Goal: Transaction & Acquisition: Purchase product/service

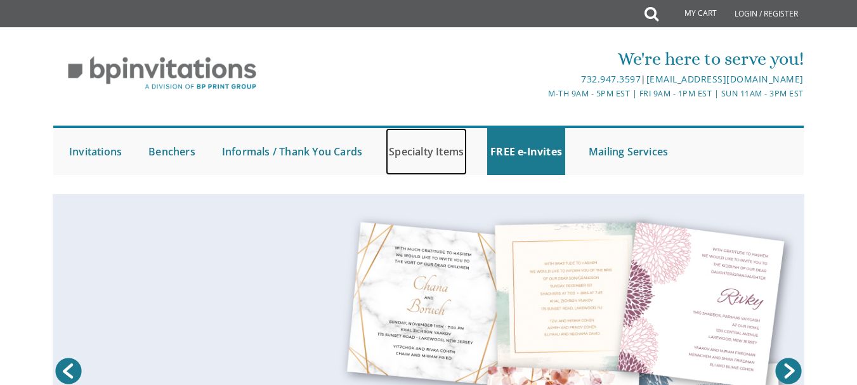
click at [433, 149] on link "Specialty Items" at bounding box center [426, 151] width 81 height 47
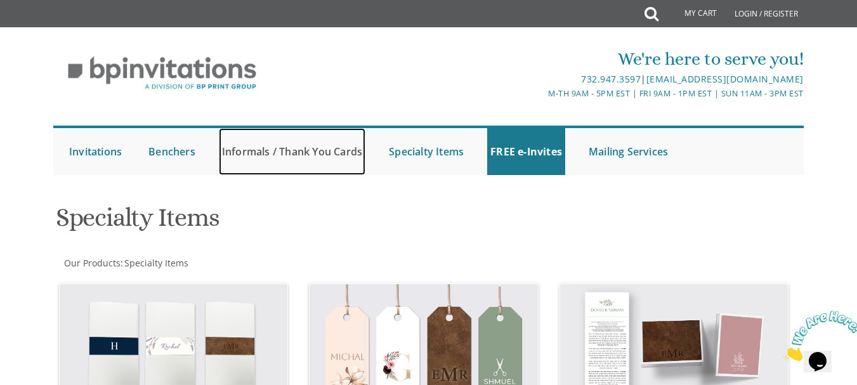
click at [253, 150] on link "Informals / Thank You Cards" at bounding box center [292, 151] width 147 height 47
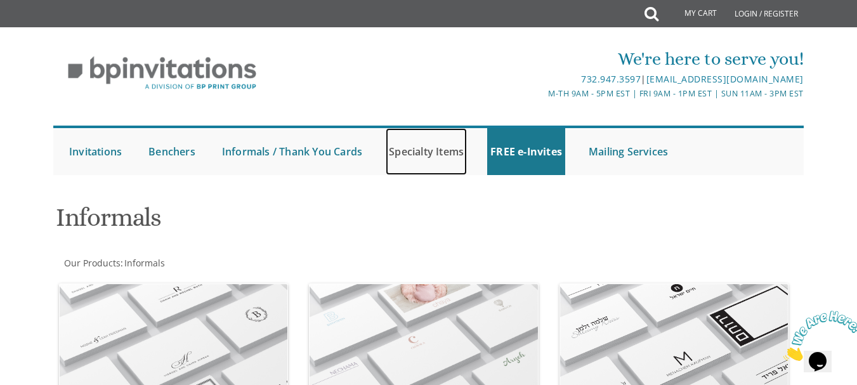
click at [432, 142] on link "Specialty Items" at bounding box center [426, 151] width 81 height 47
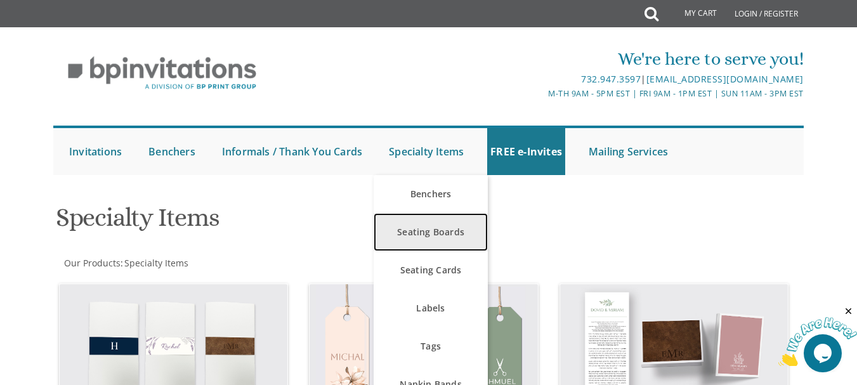
click at [427, 232] on link "Seating Boards" at bounding box center [431, 232] width 114 height 38
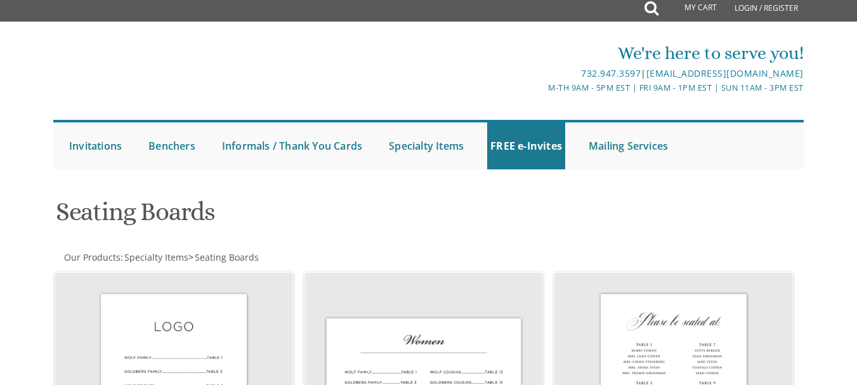
scroll to position [74, 0]
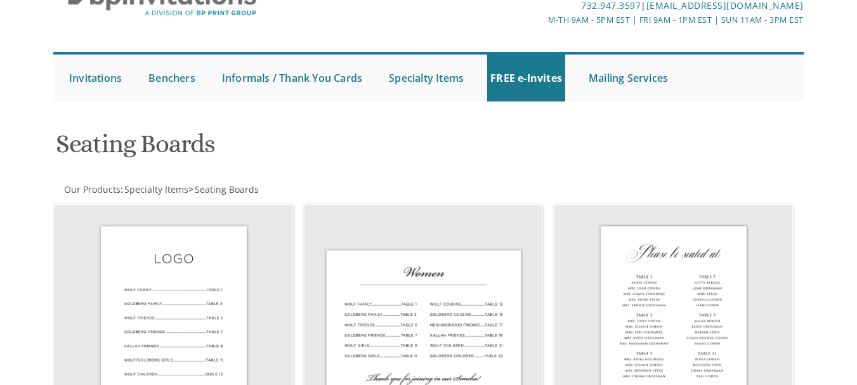
click at [857, 109] on html "My Cart Total: View Cart Item(s) Submit My Cart Total: View Cart Item(s) Login …" at bounding box center [428, 118] width 857 height 385
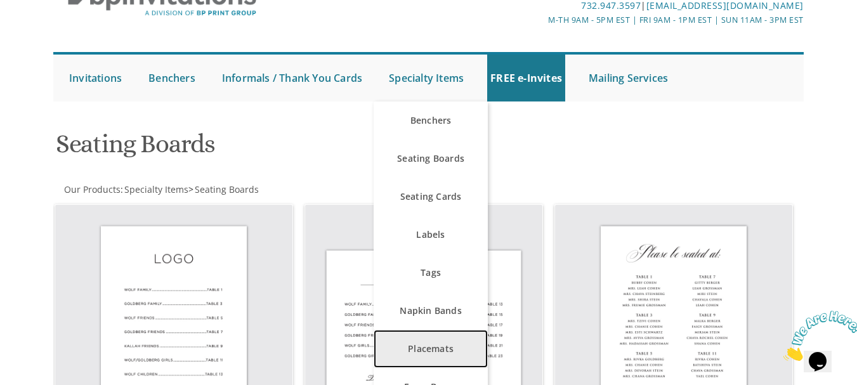
click at [432, 353] on link "Placemats" at bounding box center [431, 349] width 114 height 38
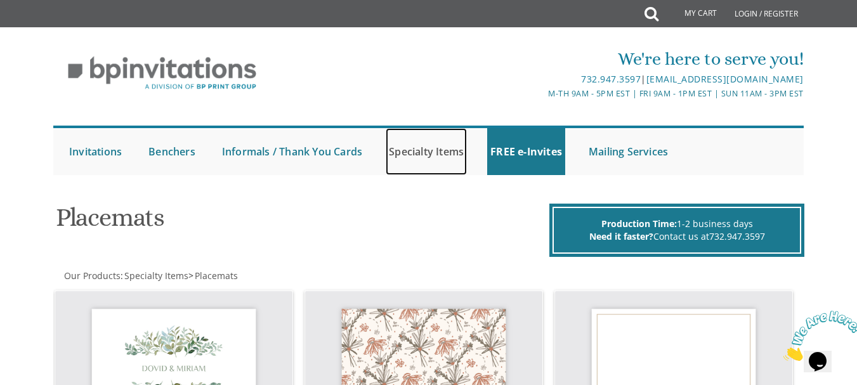
click at [437, 150] on link "Specialty Items" at bounding box center [426, 151] width 81 height 47
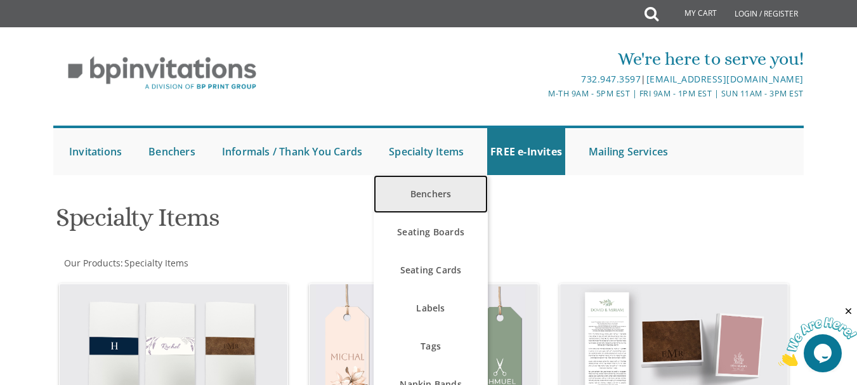
click at [433, 195] on link "Benchers" at bounding box center [431, 194] width 114 height 38
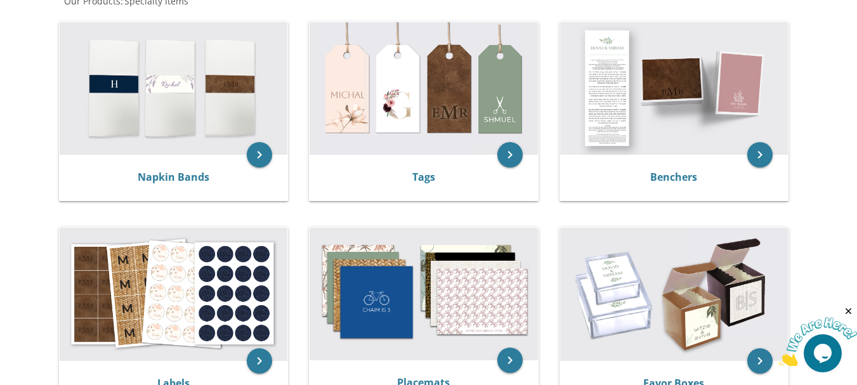
scroll to position [265, 0]
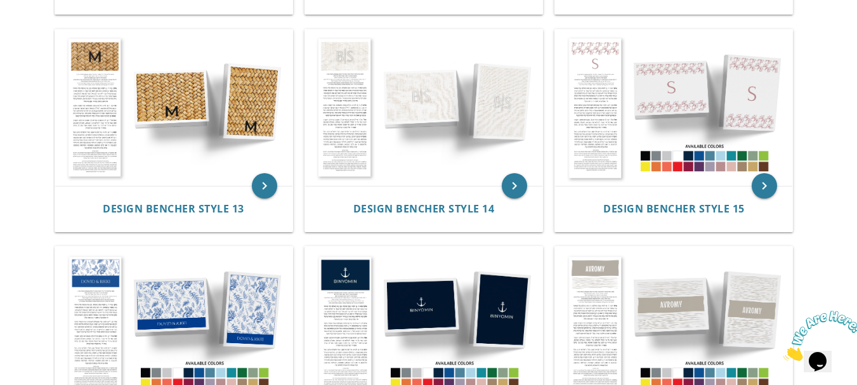
scroll to position [1183, 0]
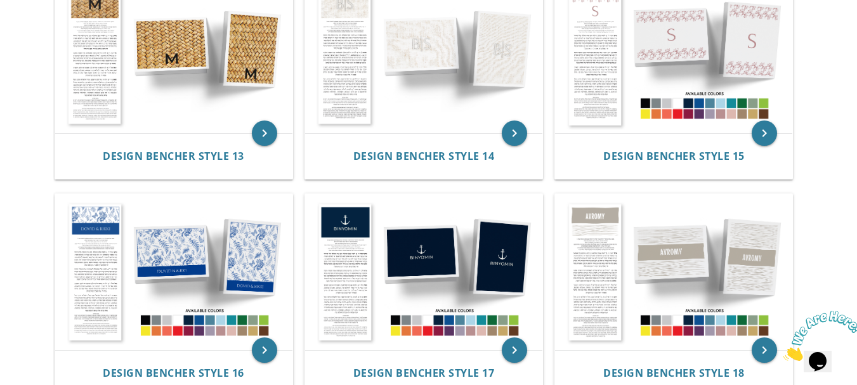
drag, startPoint x: 864, startPoint y: 55, endPoint x: 861, endPoint y: 215, distance: 160.6
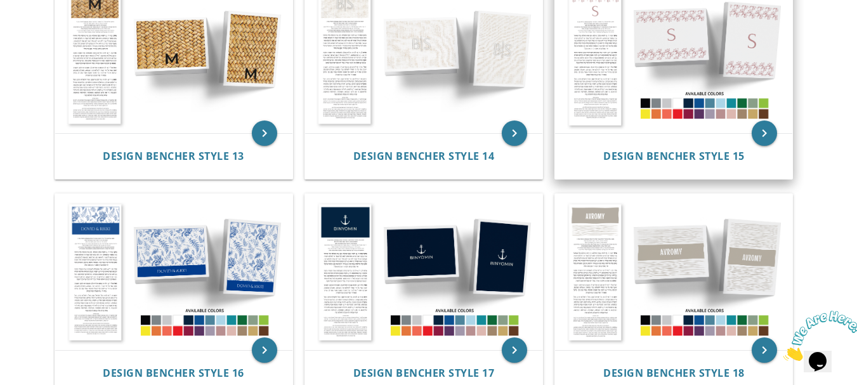
click at [698, 65] on img at bounding box center [673, 55] width 237 height 156
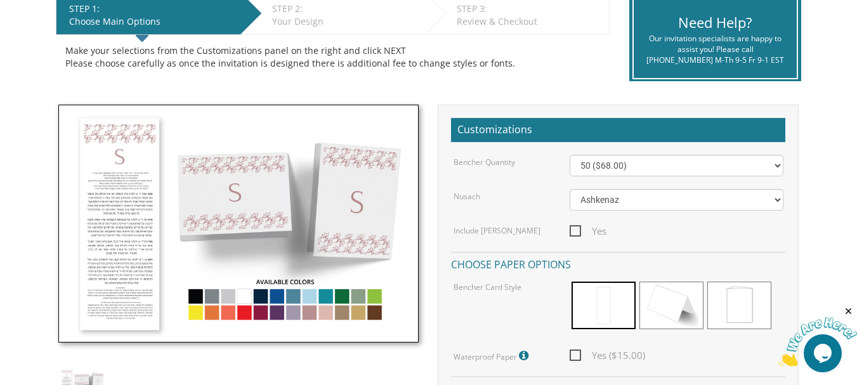
scroll to position [279, 0]
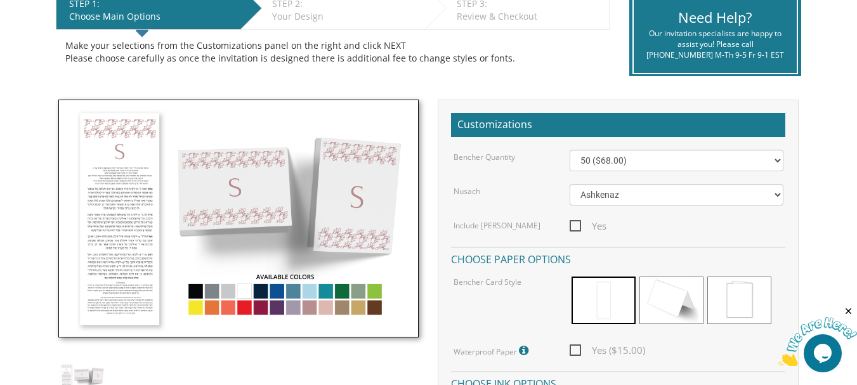
drag, startPoint x: 381, startPoint y: 203, endPoint x: 351, endPoint y: 209, distance: 31.0
click at [381, 203] on img at bounding box center [238, 219] width 361 height 238
click at [351, 209] on img at bounding box center [238, 219] width 361 height 238
click at [352, 209] on img at bounding box center [238, 219] width 361 height 238
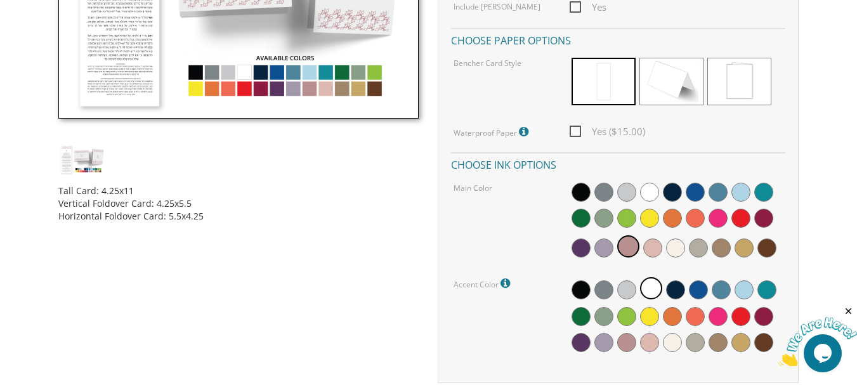
scroll to position [475, 0]
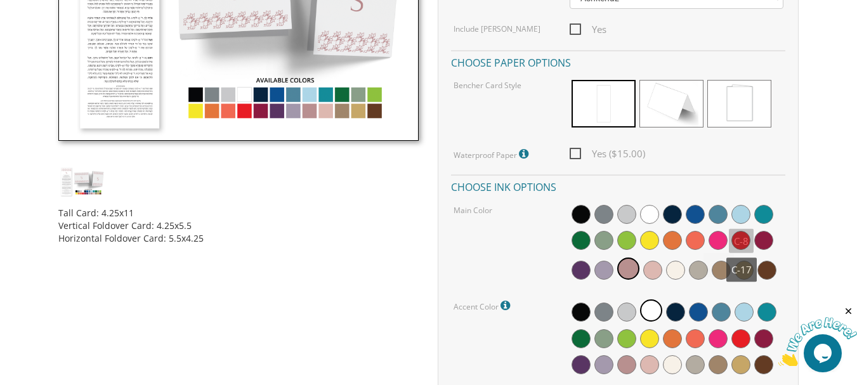
click at [720, 241] on span at bounding box center [718, 240] width 19 height 19
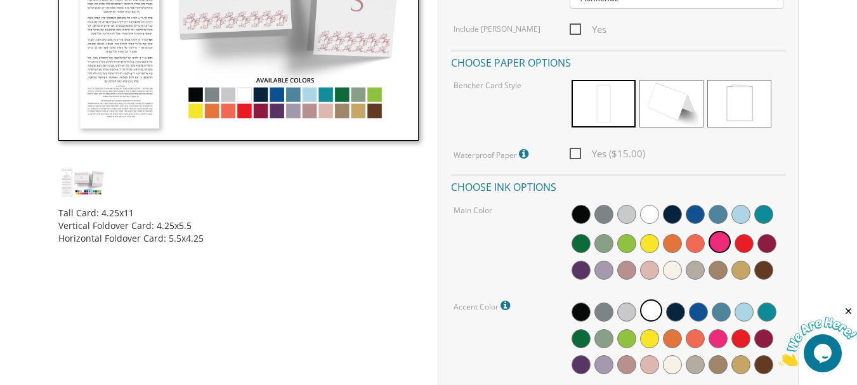
scroll to position [380, 0]
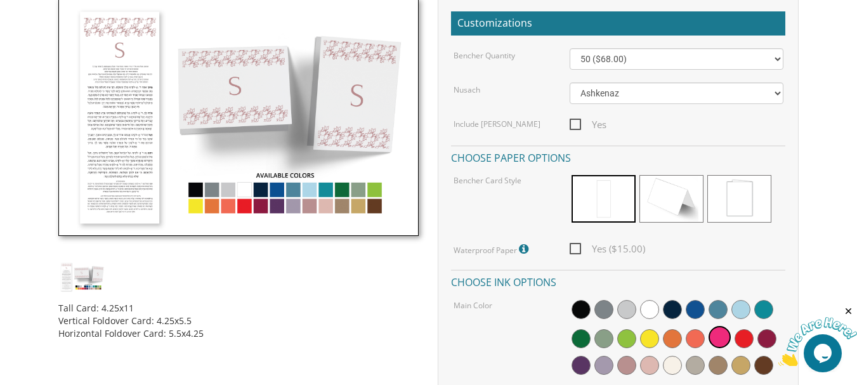
click at [333, 124] on img at bounding box center [238, 117] width 361 height 238
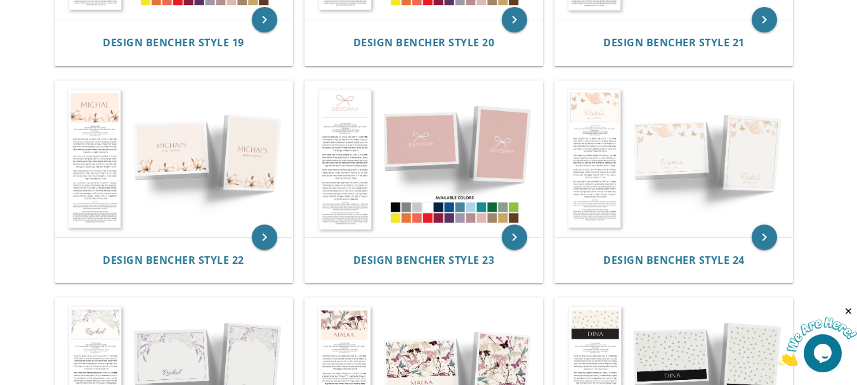
scroll to position [1735, 0]
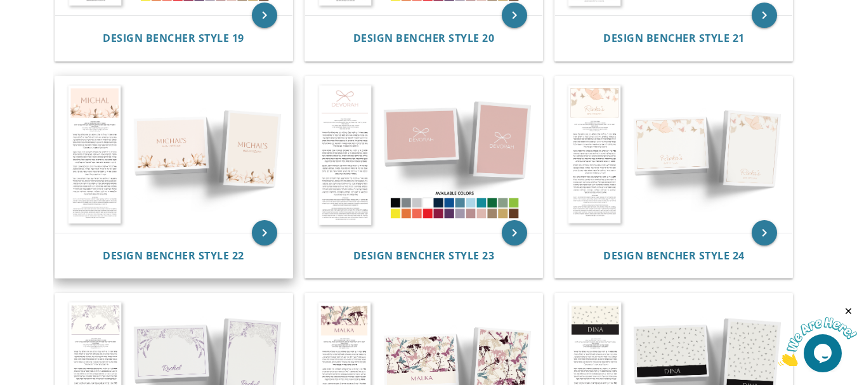
click at [218, 164] on img at bounding box center [173, 155] width 237 height 156
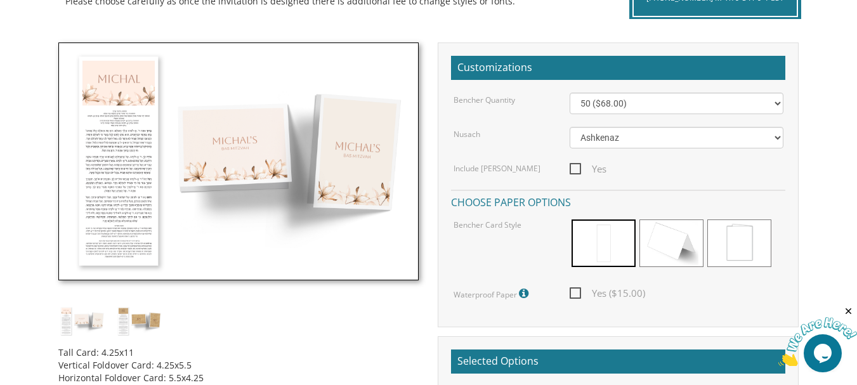
scroll to position [360, 0]
